Goal: Transaction & Acquisition: Book appointment/travel/reservation

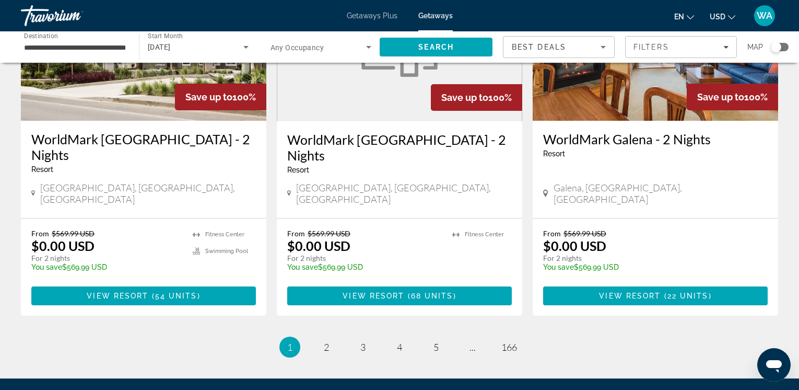
scroll to position [1312, 0]
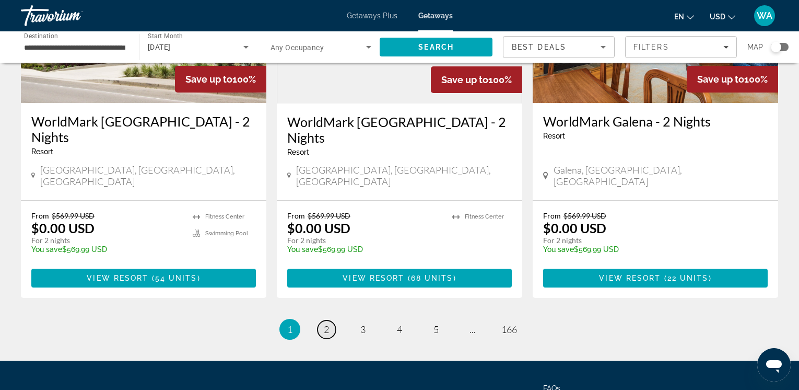
click at [329, 323] on span "2" at bounding box center [326, 328] width 5 height 11
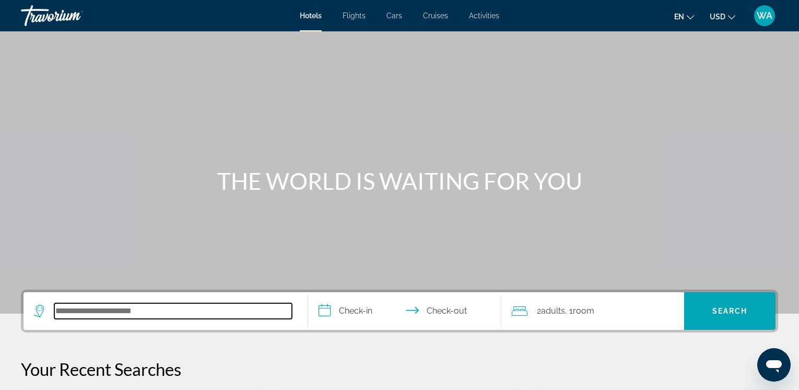
click at [63, 311] on input "Search hotel destination" at bounding box center [173, 311] width 238 height 16
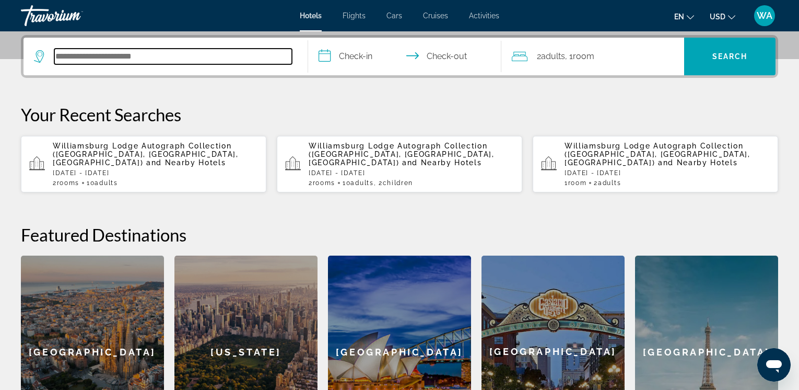
scroll to position [256, 0]
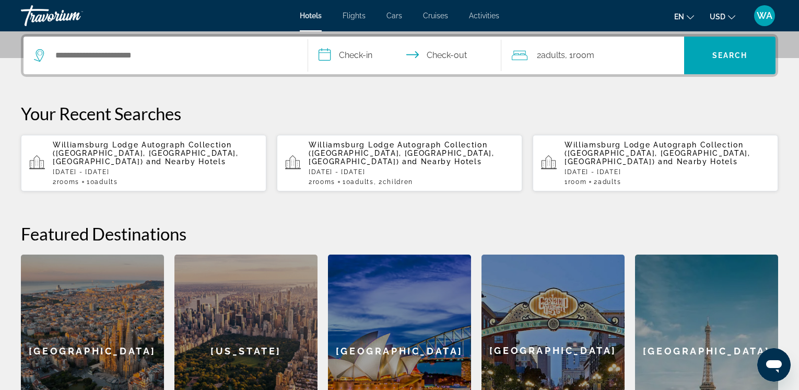
click at [89, 152] on span "Williamsburg Lodge Autograph Collection (Williamsburg, VA, US)" at bounding box center [146, 153] width 186 height 25
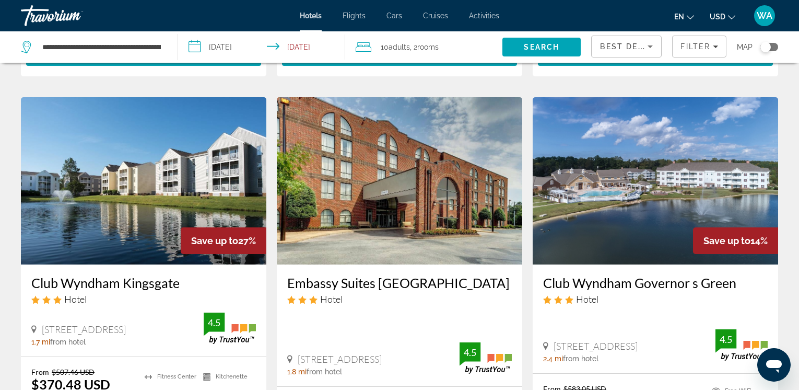
scroll to position [418, 0]
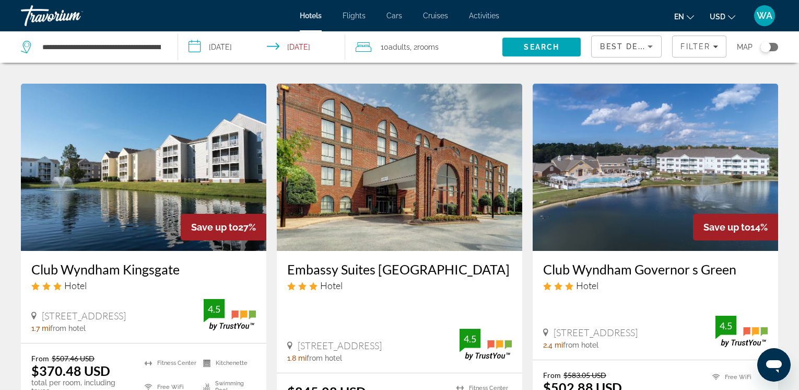
click at [699, 189] on img "Main content" at bounding box center [656, 167] width 246 height 167
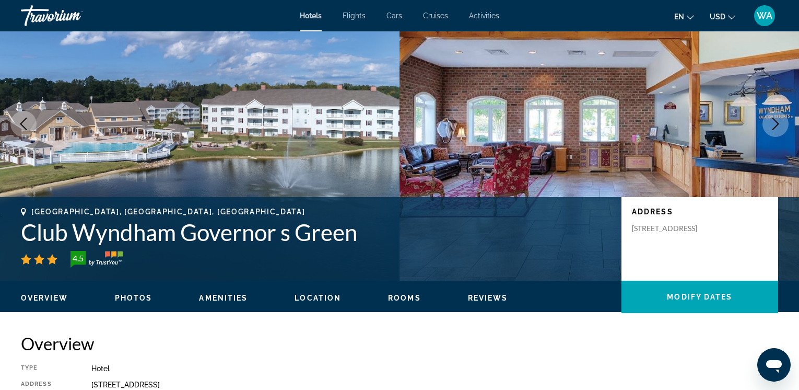
scroll to position [47, 0]
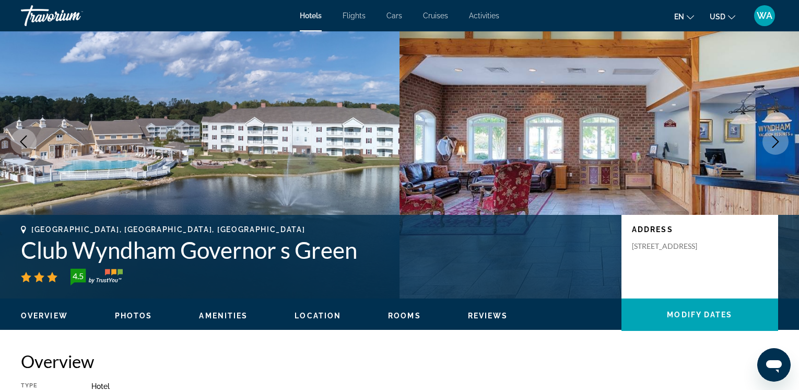
click at [775, 138] on icon "Next image" at bounding box center [776, 141] width 13 height 13
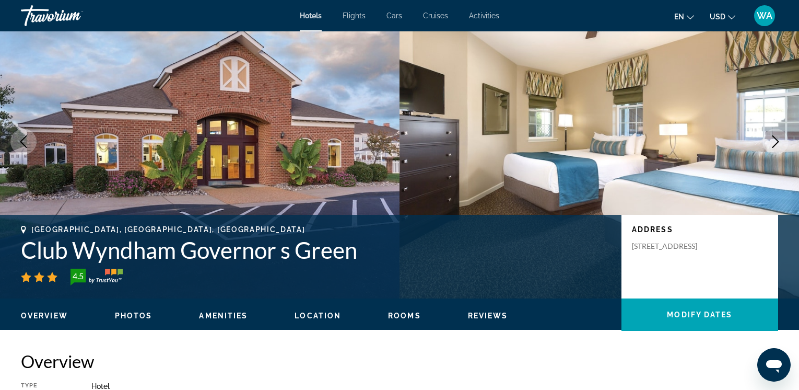
click at [775, 138] on icon "Next image" at bounding box center [776, 141] width 13 height 13
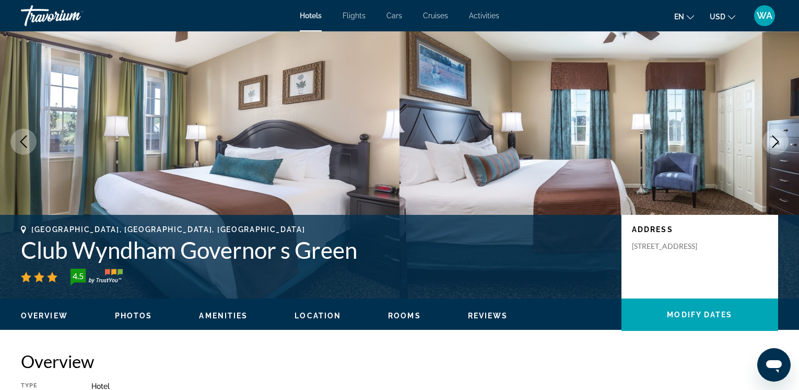
click at [775, 138] on icon "Next image" at bounding box center [776, 141] width 13 height 13
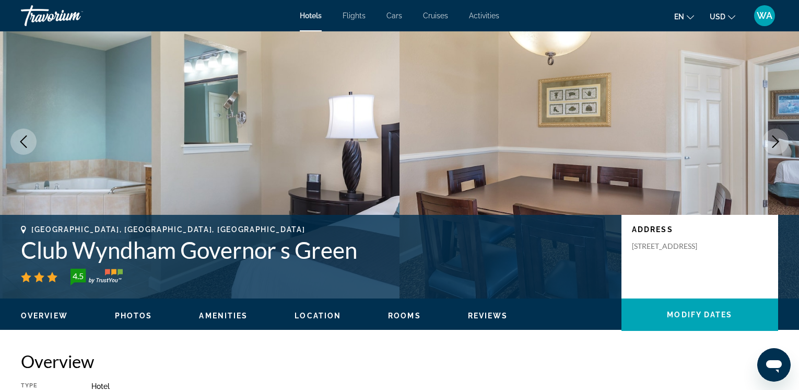
click at [775, 138] on icon "Next image" at bounding box center [776, 141] width 13 height 13
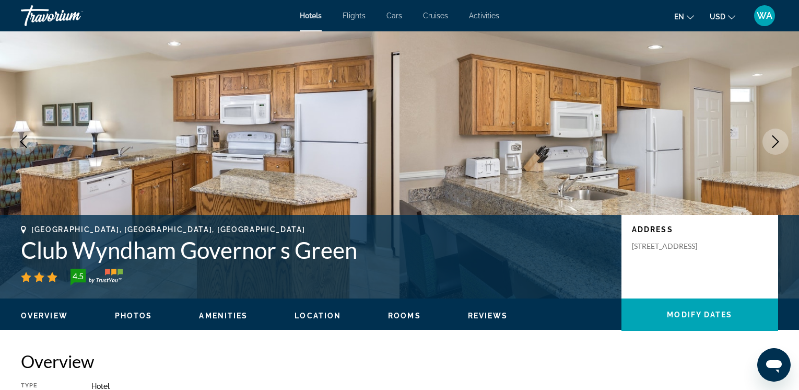
click at [775, 138] on icon "Next image" at bounding box center [776, 141] width 13 height 13
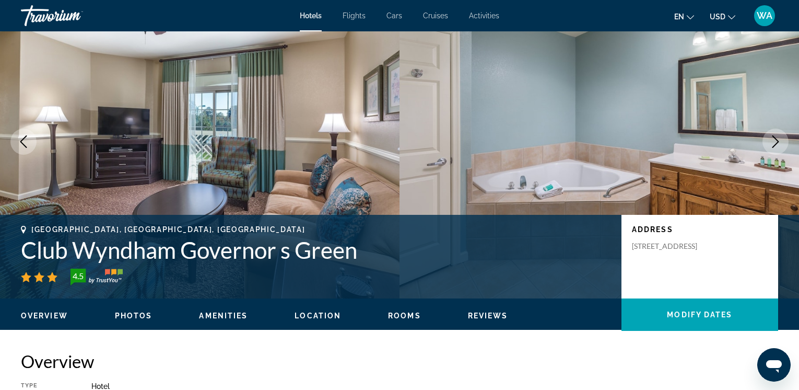
click at [775, 138] on icon "Next image" at bounding box center [776, 141] width 13 height 13
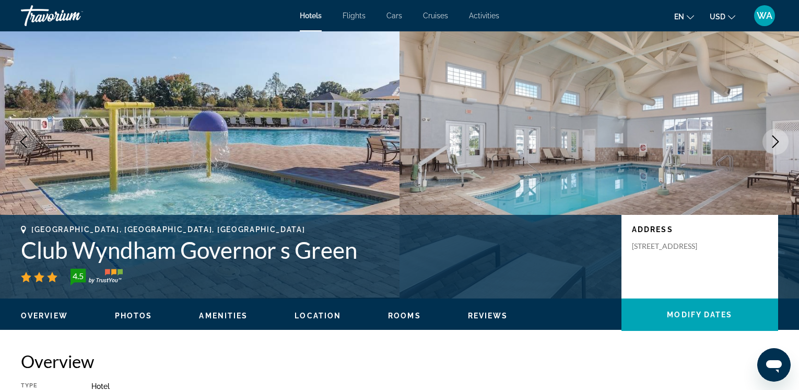
click at [775, 140] on icon "Next image" at bounding box center [776, 141] width 13 height 13
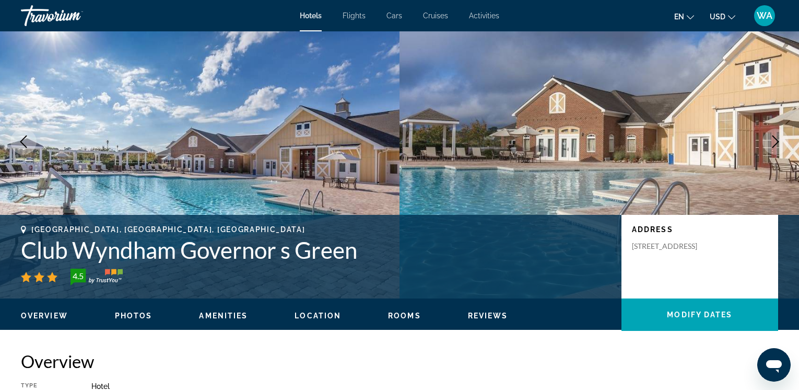
click at [775, 140] on icon "Next image" at bounding box center [776, 141] width 13 height 13
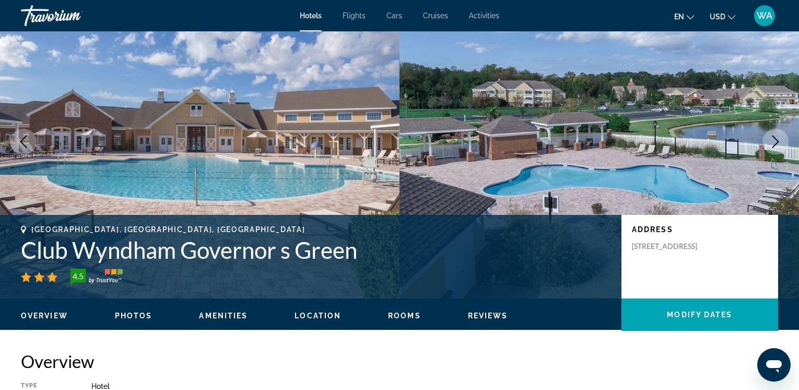
click at [775, 140] on icon "Next image" at bounding box center [776, 141] width 13 height 13
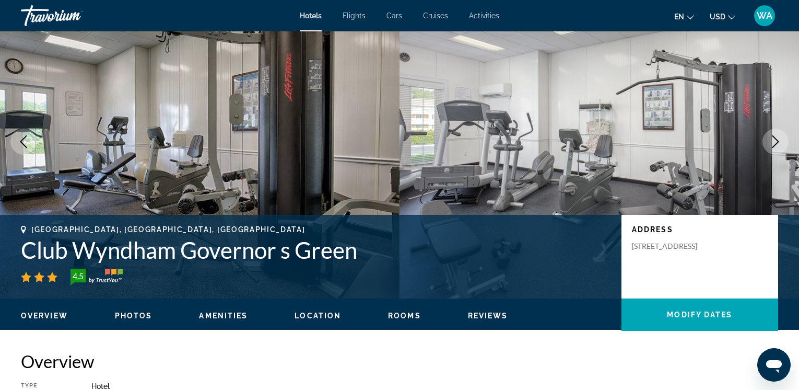
click at [775, 140] on icon "Next image" at bounding box center [776, 141] width 13 height 13
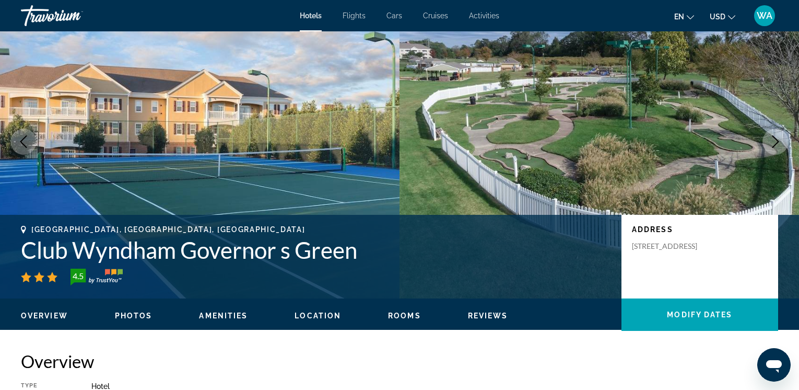
click at [775, 140] on icon "Next image" at bounding box center [776, 141] width 13 height 13
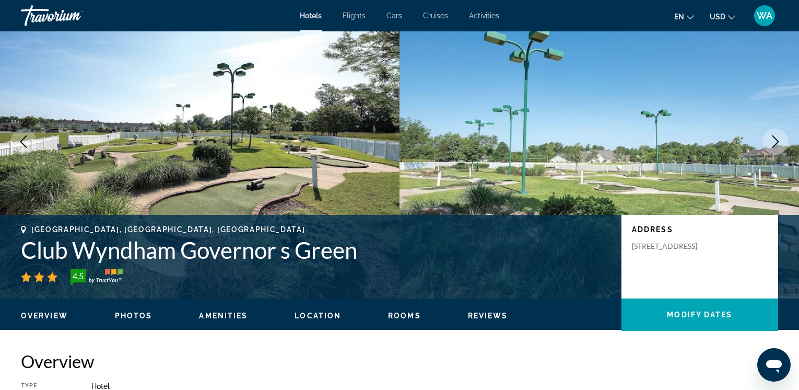
click at [775, 140] on icon "Next image" at bounding box center [776, 141] width 13 height 13
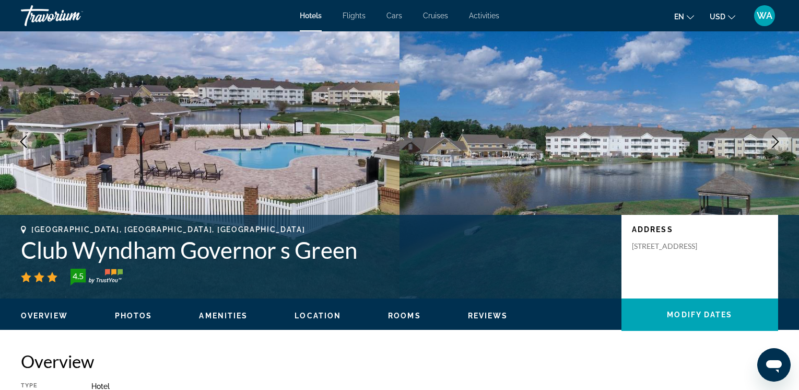
click at [775, 140] on icon "Next image" at bounding box center [776, 141] width 13 height 13
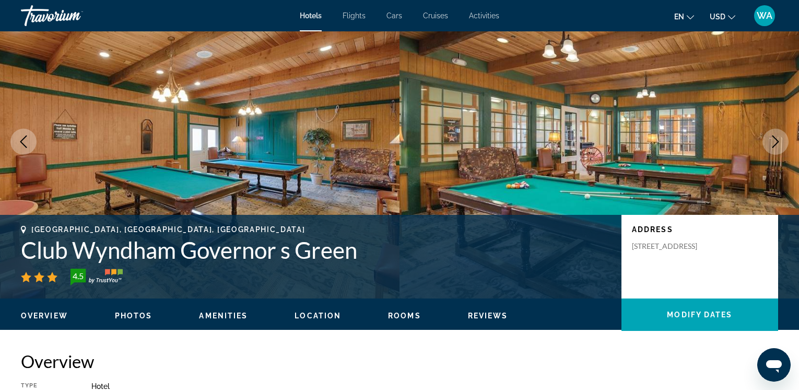
click at [775, 140] on icon "Next image" at bounding box center [776, 141] width 13 height 13
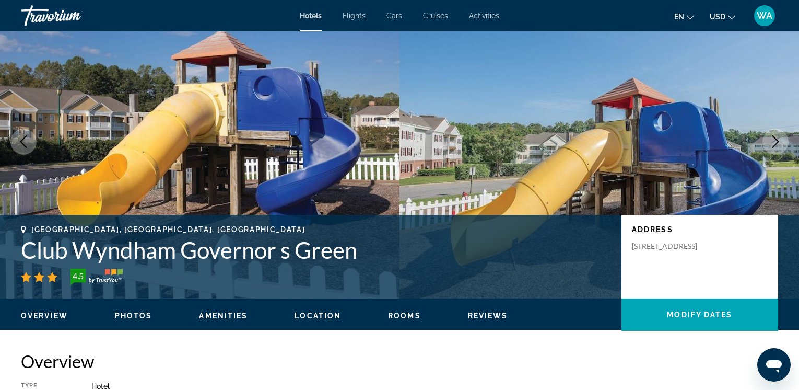
click at [775, 140] on icon "Next image" at bounding box center [776, 141] width 13 height 13
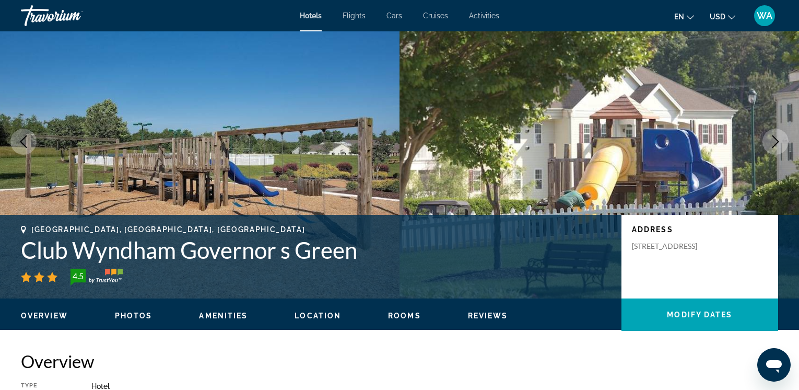
click at [775, 140] on icon "Next image" at bounding box center [776, 141] width 13 height 13
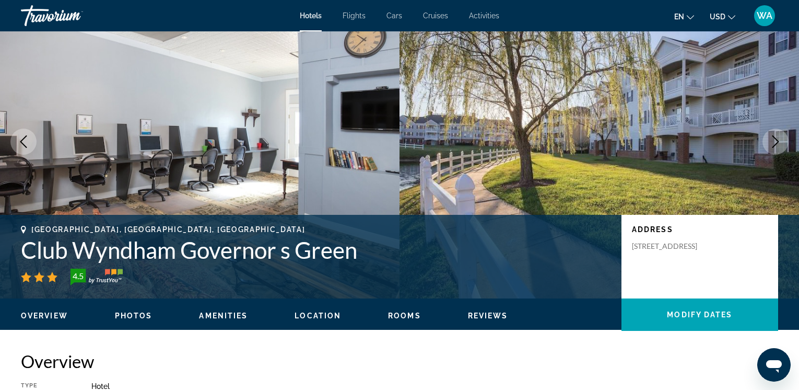
click at [775, 140] on icon "Next image" at bounding box center [776, 141] width 13 height 13
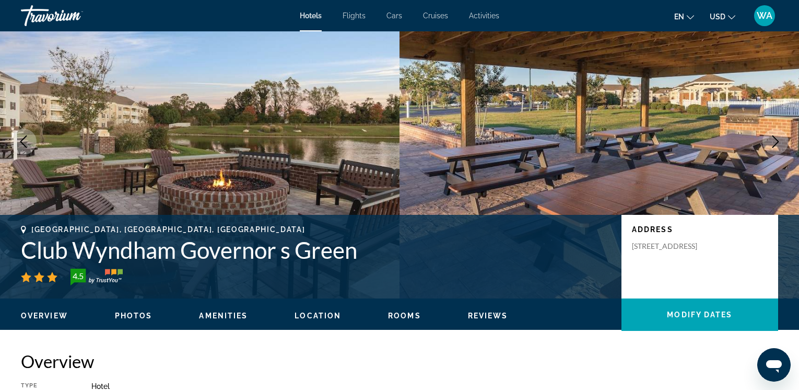
click at [775, 140] on icon "Next image" at bounding box center [776, 141] width 13 height 13
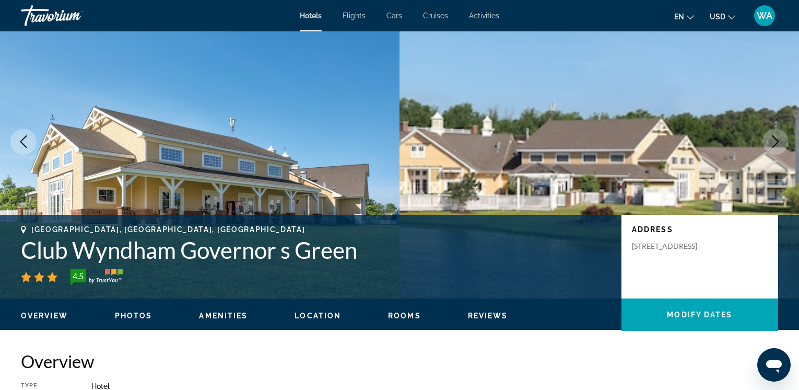
click at [776, 141] on icon "Next image" at bounding box center [776, 141] width 13 height 13
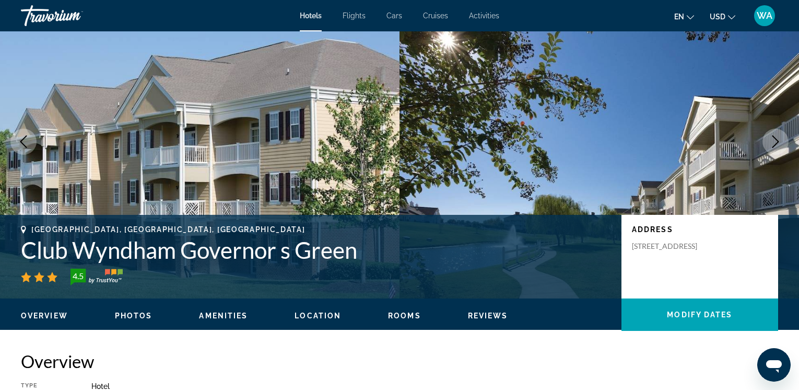
click at [776, 141] on icon "Next image" at bounding box center [776, 141] width 13 height 13
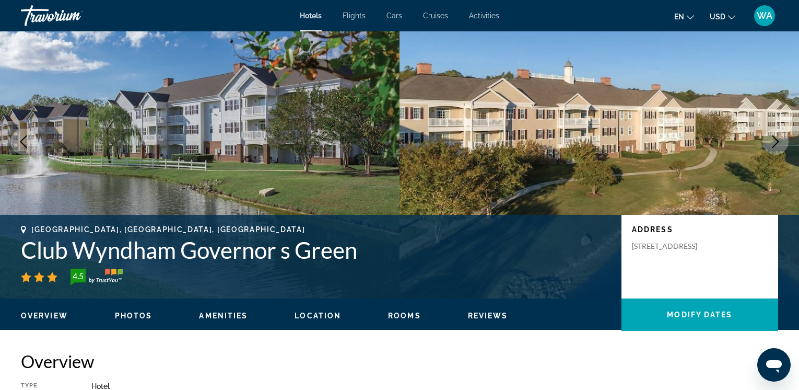
click at [776, 141] on icon "Next image" at bounding box center [776, 141] width 13 height 13
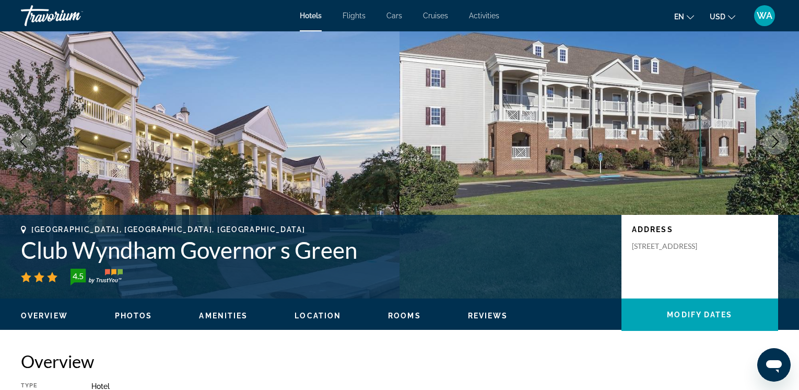
click at [776, 141] on icon "Next image" at bounding box center [776, 141] width 13 height 13
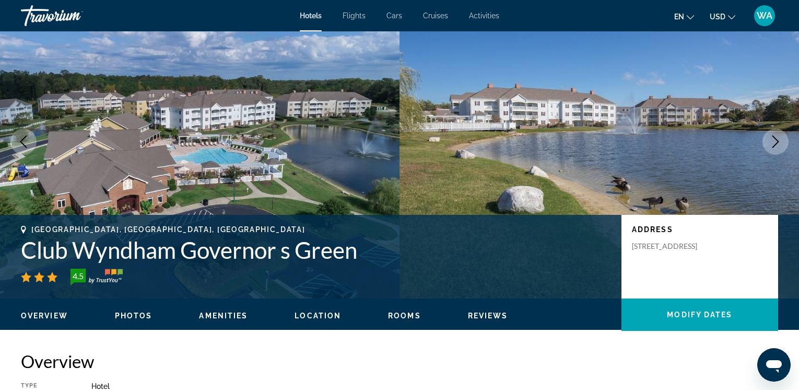
click at [776, 141] on icon "Next image" at bounding box center [776, 141] width 13 height 13
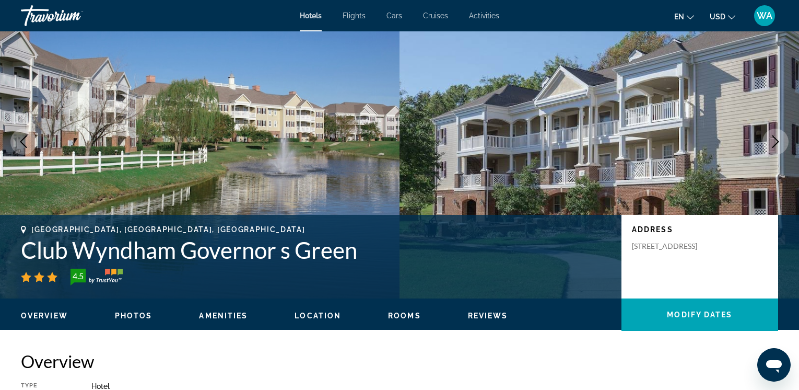
click at [778, 136] on icon "Next image" at bounding box center [776, 141] width 13 height 13
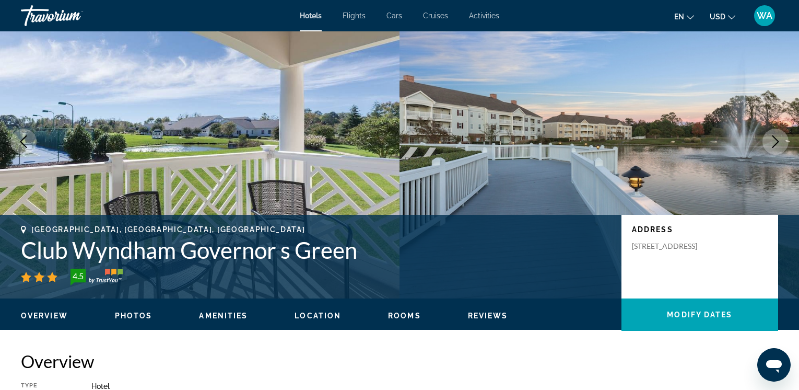
click at [776, 136] on icon "Next image" at bounding box center [776, 141] width 13 height 13
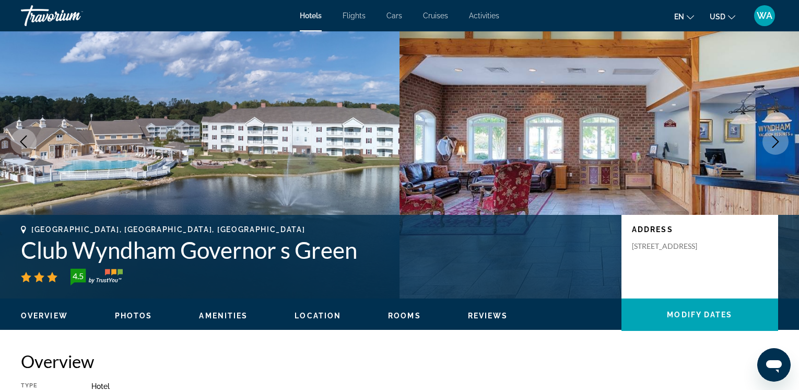
click at [776, 136] on icon "Next image" at bounding box center [776, 141] width 13 height 13
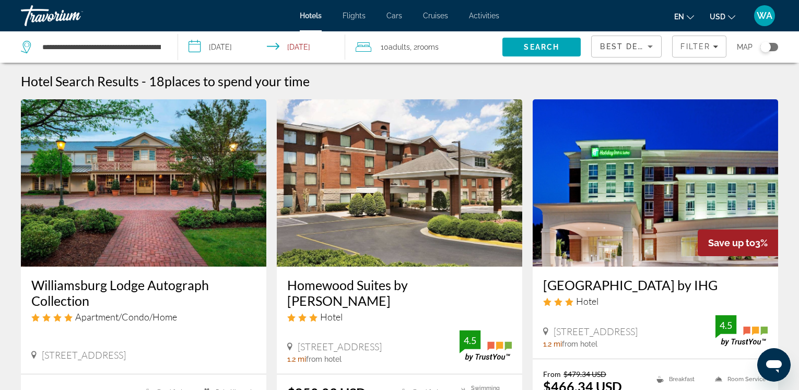
click at [631, 250] on img "Main content" at bounding box center [656, 182] width 246 height 167
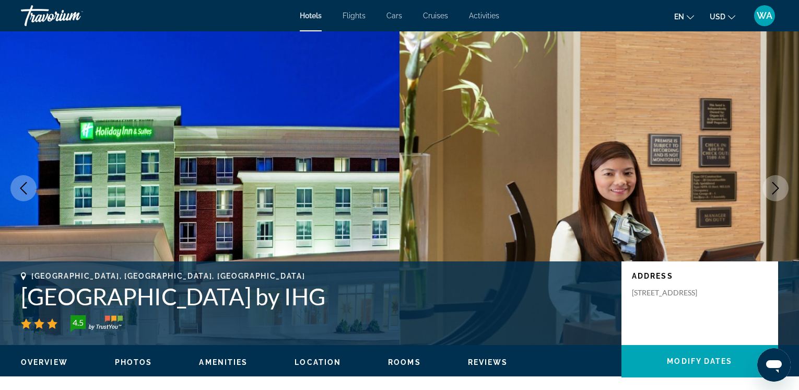
click at [772, 189] on icon "Next image" at bounding box center [776, 188] width 13 height 13
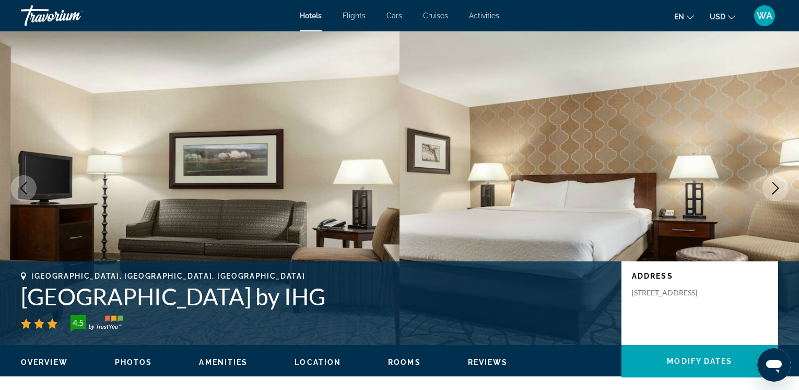
click at [772, 190] on icon "Next image" at bounding box center [776, 188] width 13 height 13
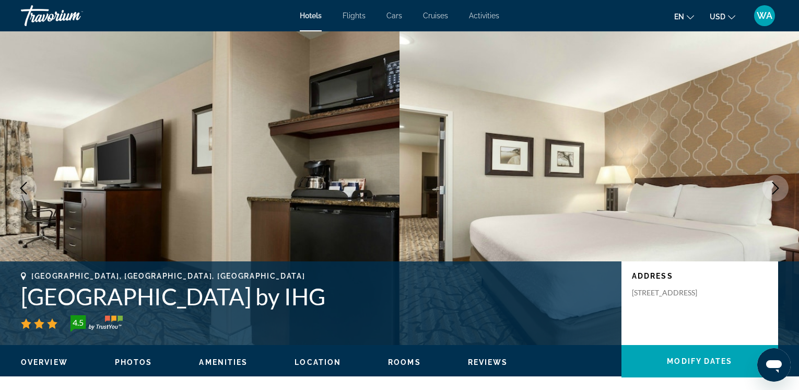
click at [772, 190] on icon "Next image" at bounding box center [776, 188] width 13 height 13
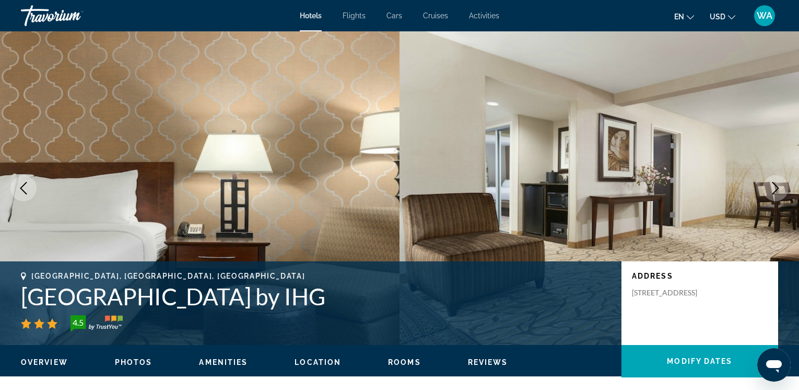
click at [772, 190] on icon "Next image" at bounding box center [776, 188] width 13 height 13
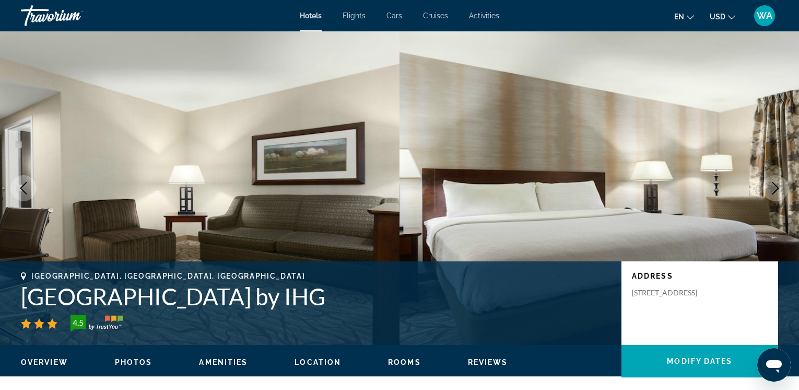
click at [772, 190] on icon "Next image" at bounding box center [776, 188] width 13 height 13
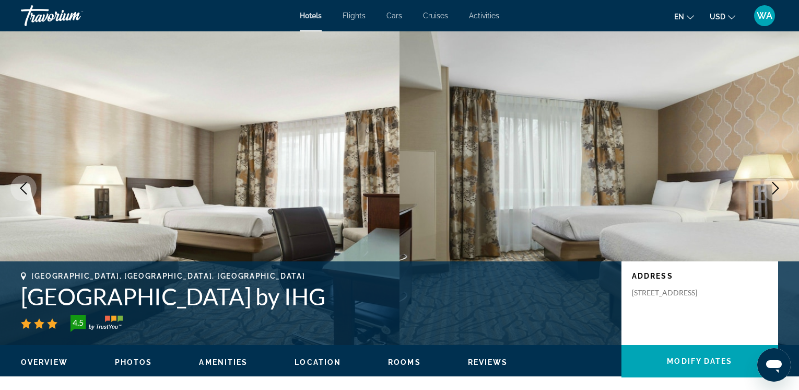
click at [772, 190] on icon "Next image" at bounding box center [776, 188] width 13 height 13
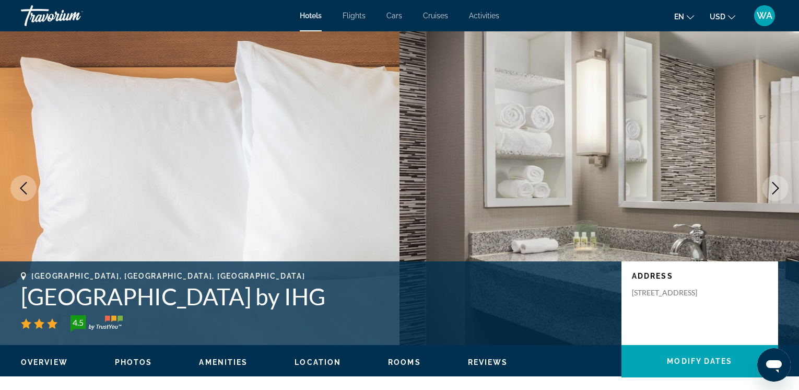
click at [772, 190] on icon "Next image" at bounding box center [776, 188] width 13 height 13
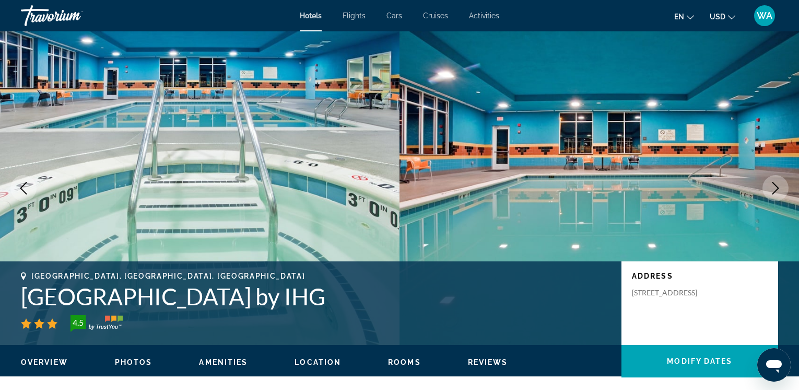
click at [772, 190] on icon "Next image" at bounding box center [776, 188] width 13 height 13
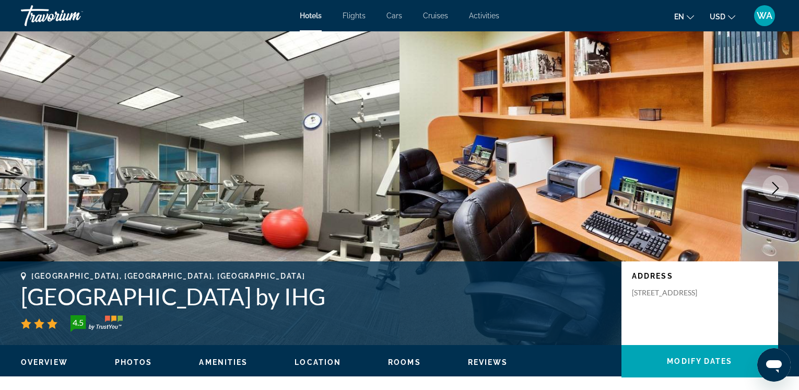
click at [772, 190] on icon "Next image" at bounding box center [776, 188] width 13 height 13
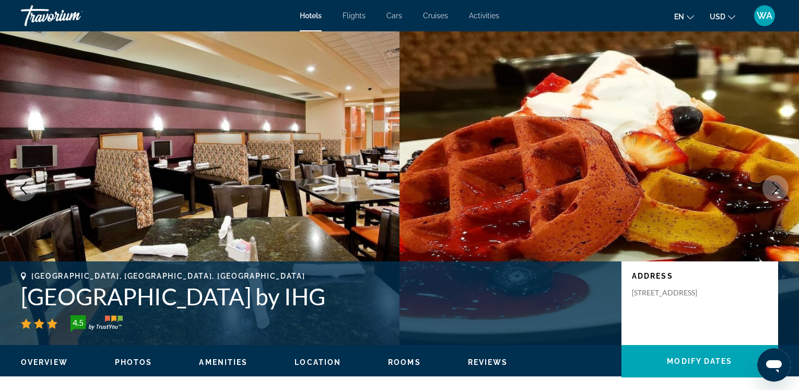
click at [772, 190] on icon "Next image" at bounding box center [776, 188] width 13 height 13
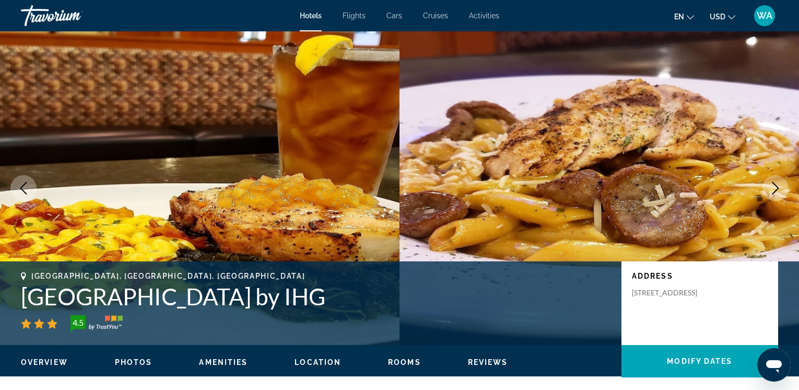
click at [772, 190] on icon "Next image" at bounding box center [776, 188] width 13 height 13
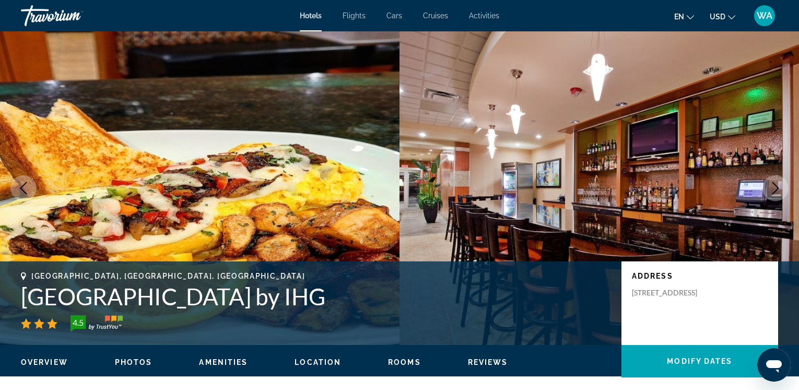
click at [772, 190] on icon "Next image" at bounding box center [776, 188] width 13 height 13
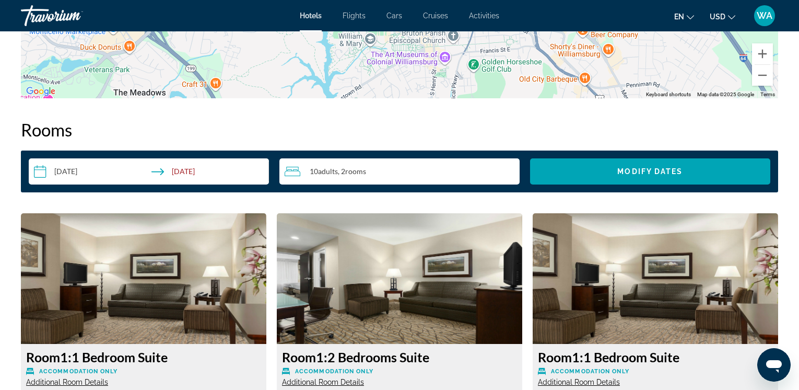
scroll to position [1262, 0]
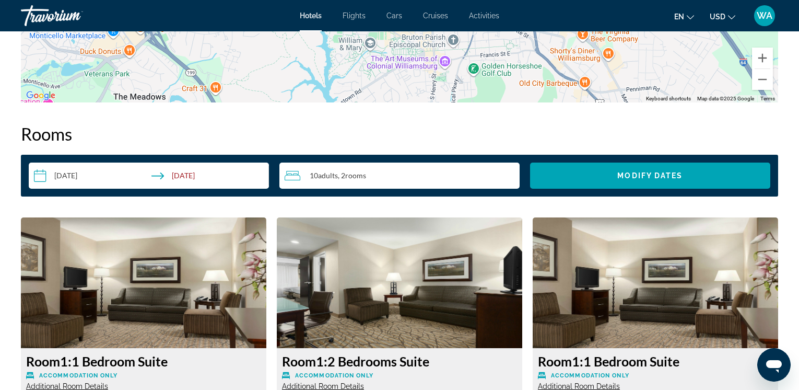
click at [43, 173] on input "**********" at bounding box center [151, 177] width 245 height 29
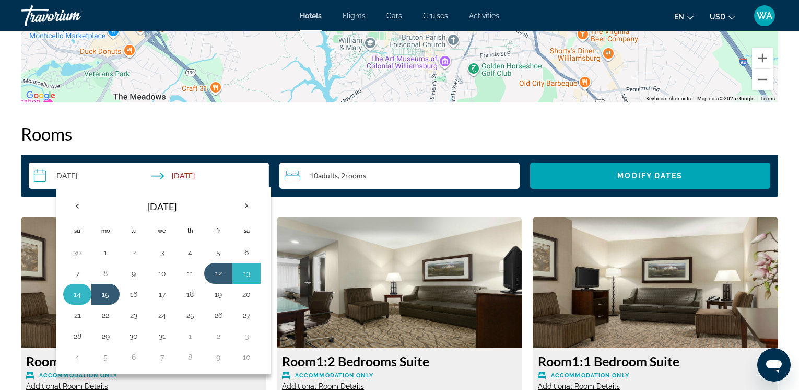
click at [77, 294] on button "14" at bounding box center [77, 294] width 17 height 15
click at [223, 274] on button "12" at bounding box center [218, 273] width 17 height 15
type input "**********"
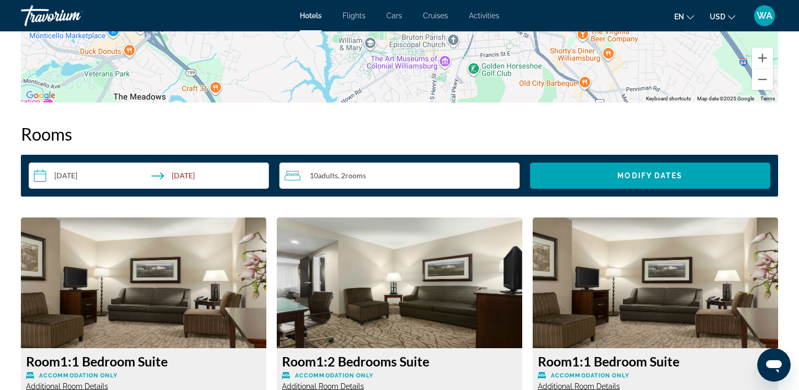
click at [41, 174] on input "**********" at bounding box center [151, 177] width 245 height 29
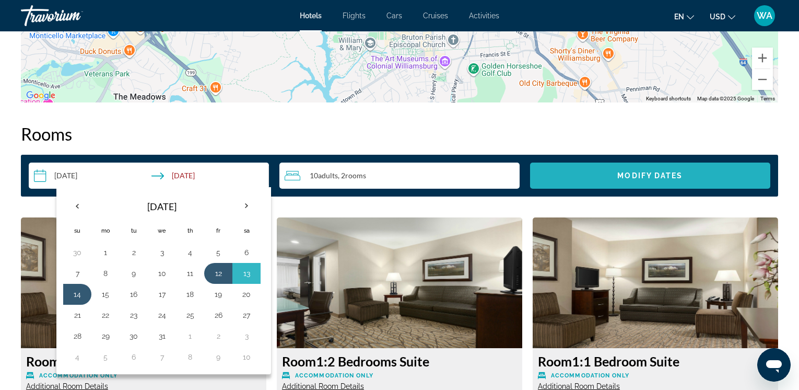
click at [623, 175] on span "Modify Dates" at bounding box center [650, 175] width 65 height 8
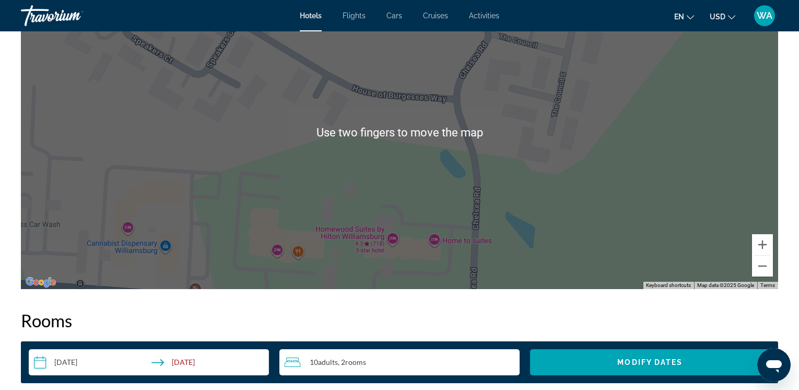
scroll to position [1077, 0]
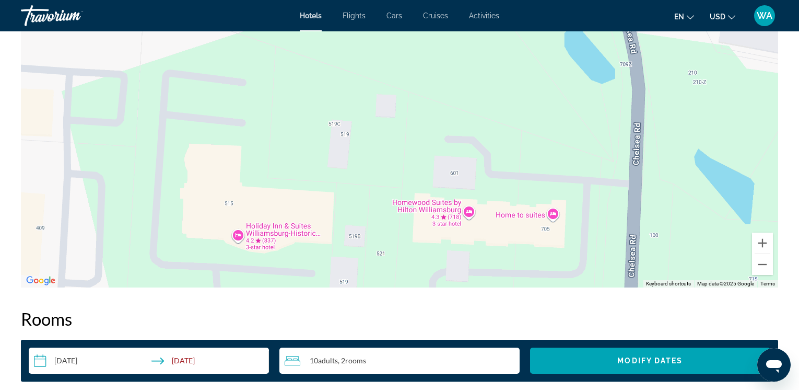
click at [228, 237] on div "Main content" at bounding box center [400, 131] width 758 height 314
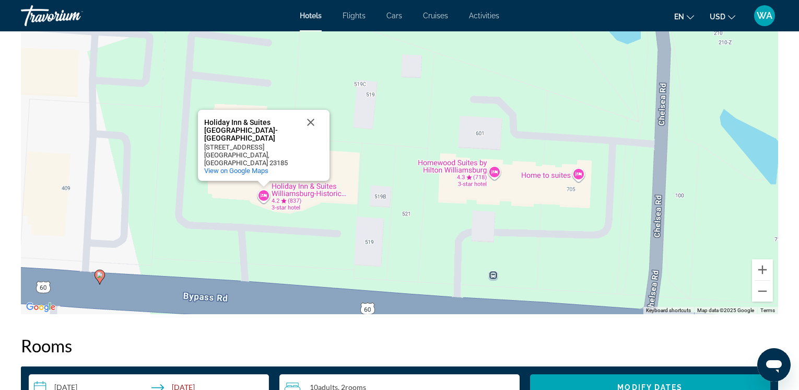
scroll to position [1050, 0]
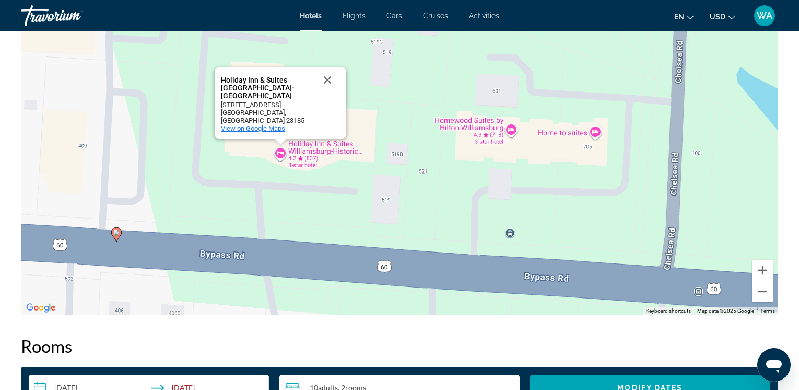
click at [254, 126] on span "View on Google Maps" at bounding box center [253, 128] width 64 height 8
